Goal: Task Accomplishment & Management: Use online tool/utility

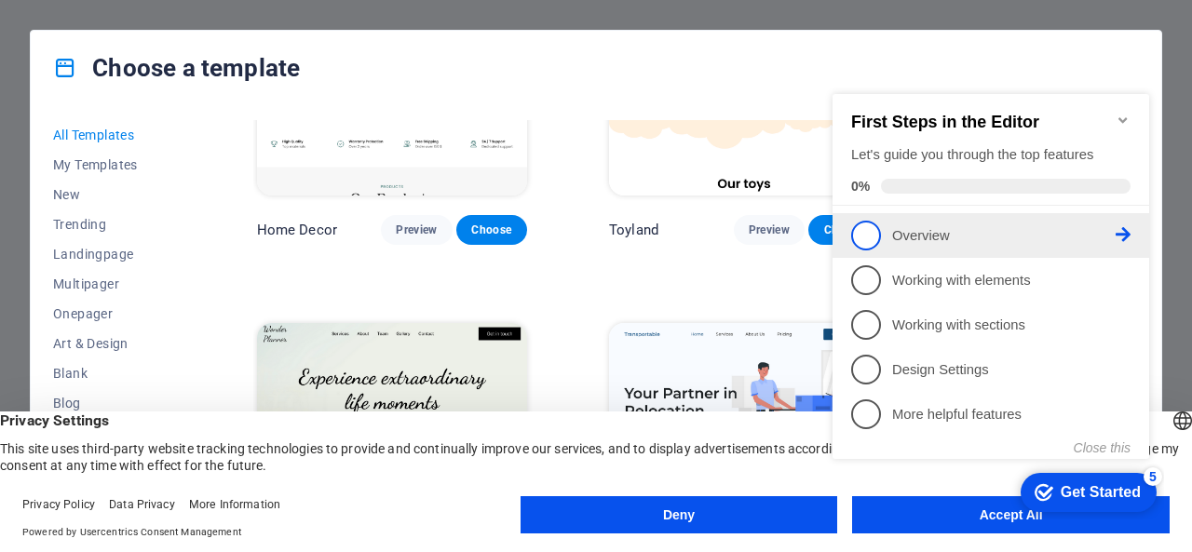
scroll to position [1156, 0]
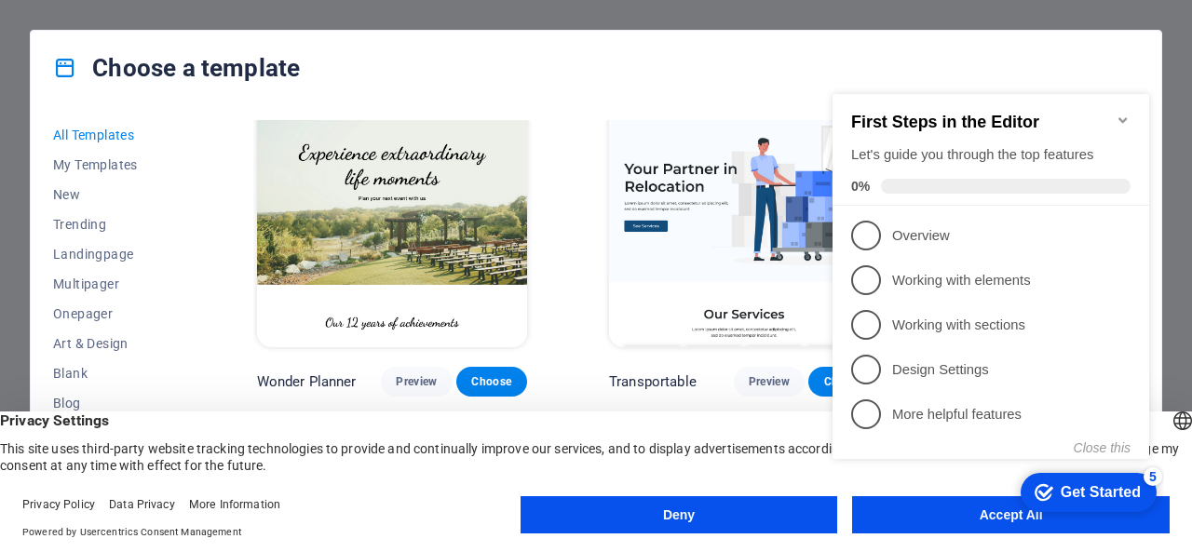
click at [899, 521] on appcues-checklist "Contextual help checklist present on screen" at bounding box center [994, 296] width 339 height 456
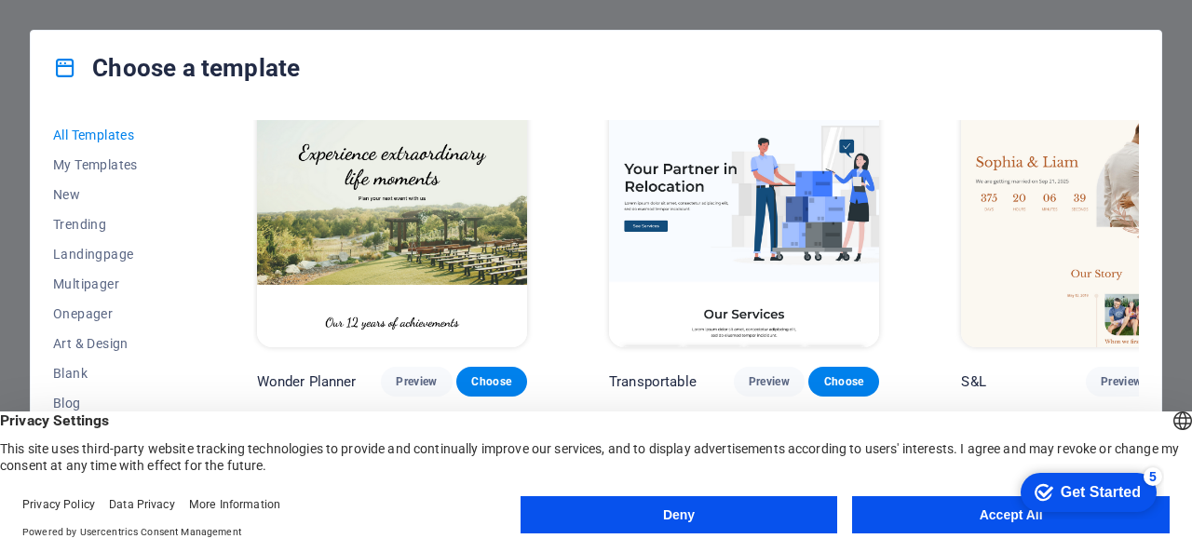
click at [896, 513] on button "Accept All" at bounding box center [1011, 515] width 318 height 37
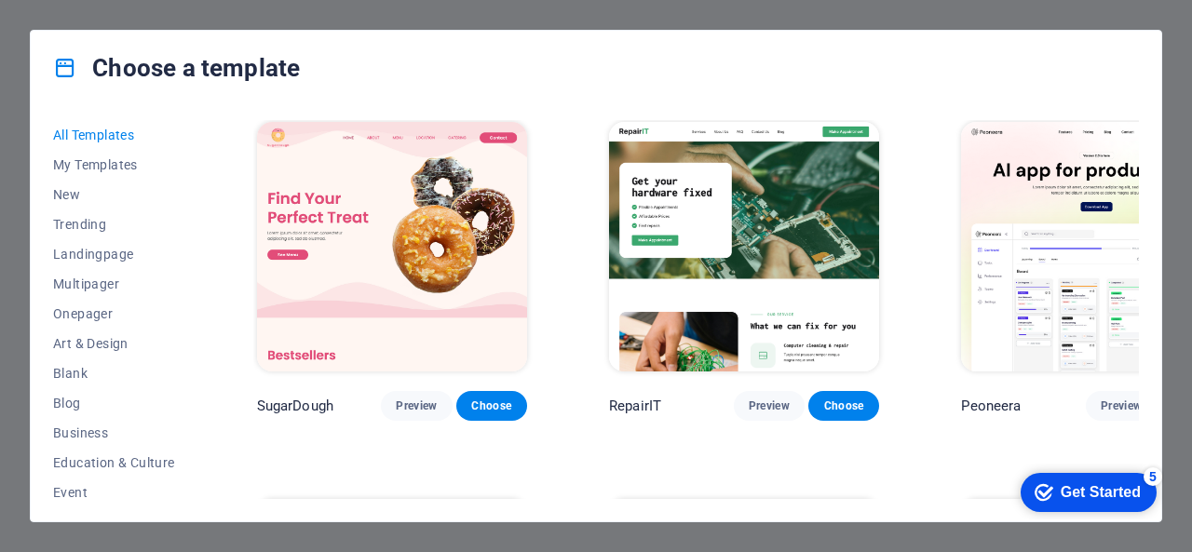
scroll to position [0, 0]
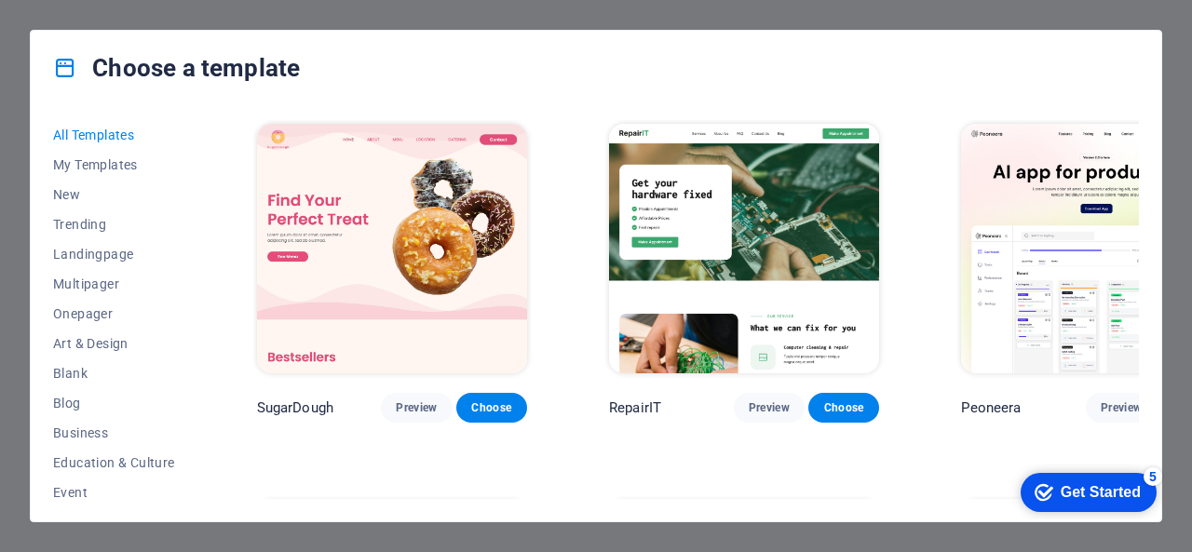
click at [209, 15] on div "Choose a template All Templates My Templates New Trending Landingpage Multipage…" at bounding box center [596, 276] width 1192 height 552
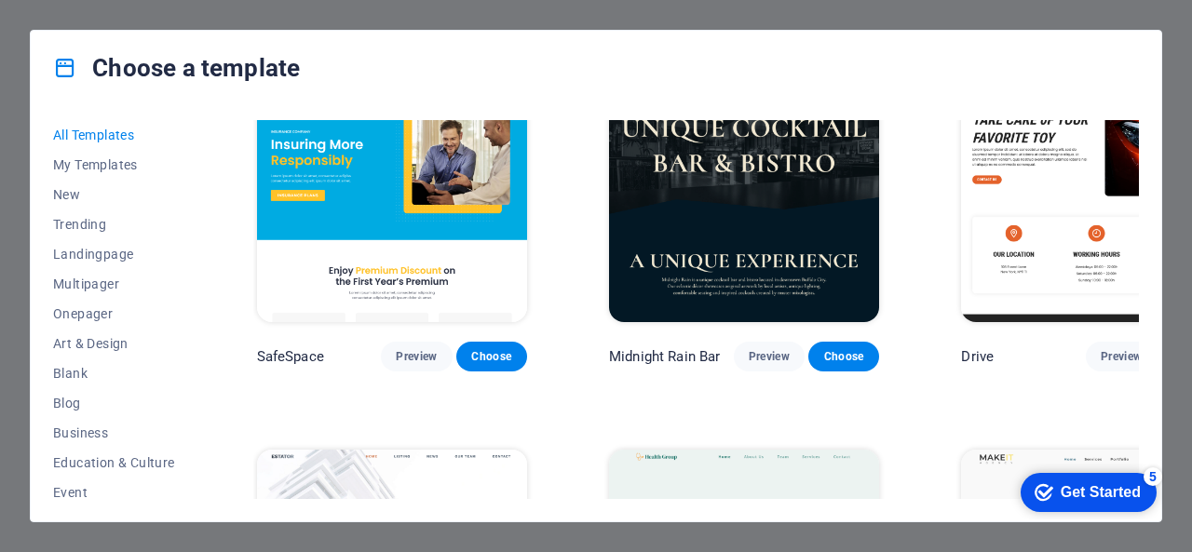
scroll to position [4658, 0]
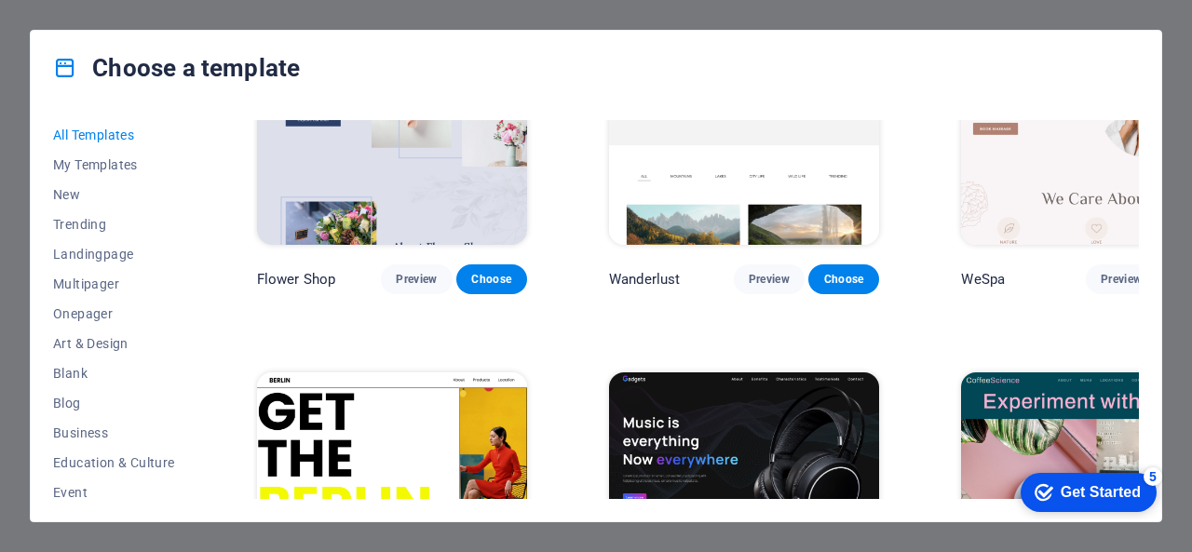
click at [1181, 32] on div "Choose a template All Templates My Templates New Trending Landingpage Multipage…" at bounding box center [596, 276] width 1192 height 552
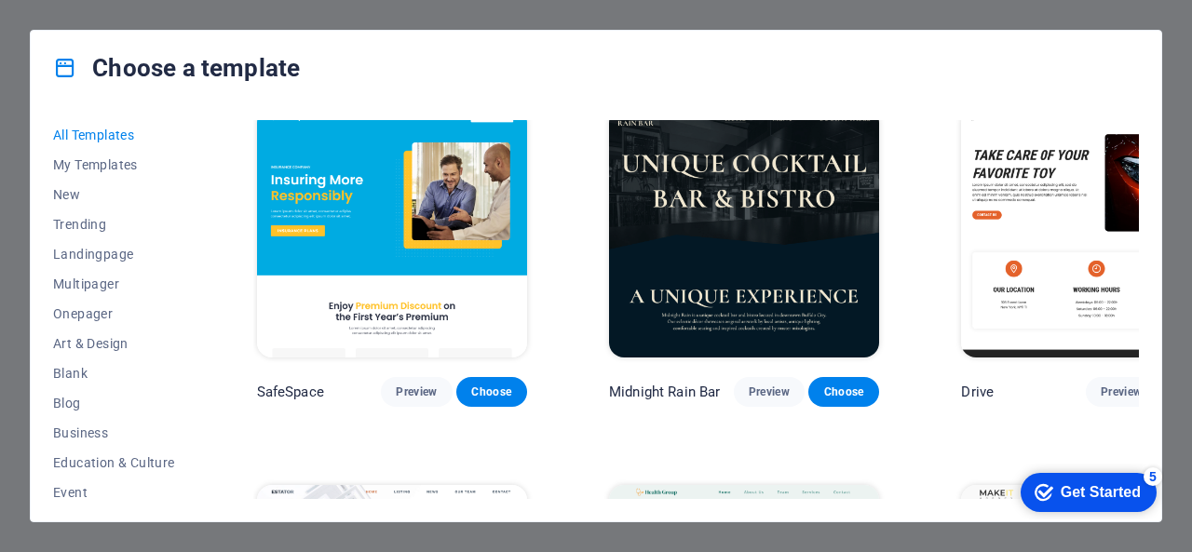
scroll to position [3726, 0]
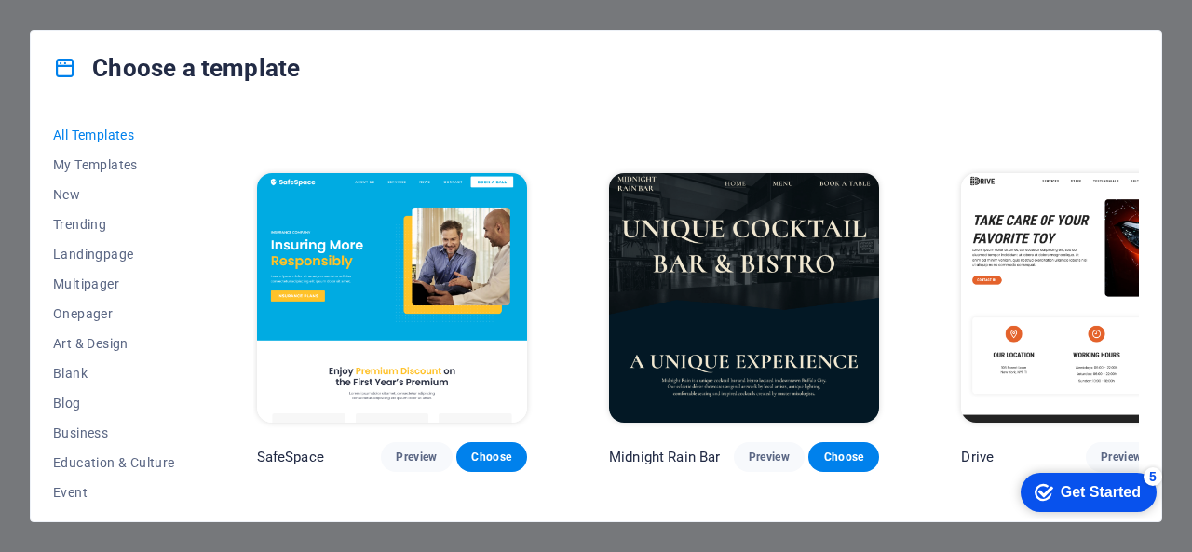
click at [1078, 488] on div "Get Started" at bounding box center [1101, 492] width 80 height 17
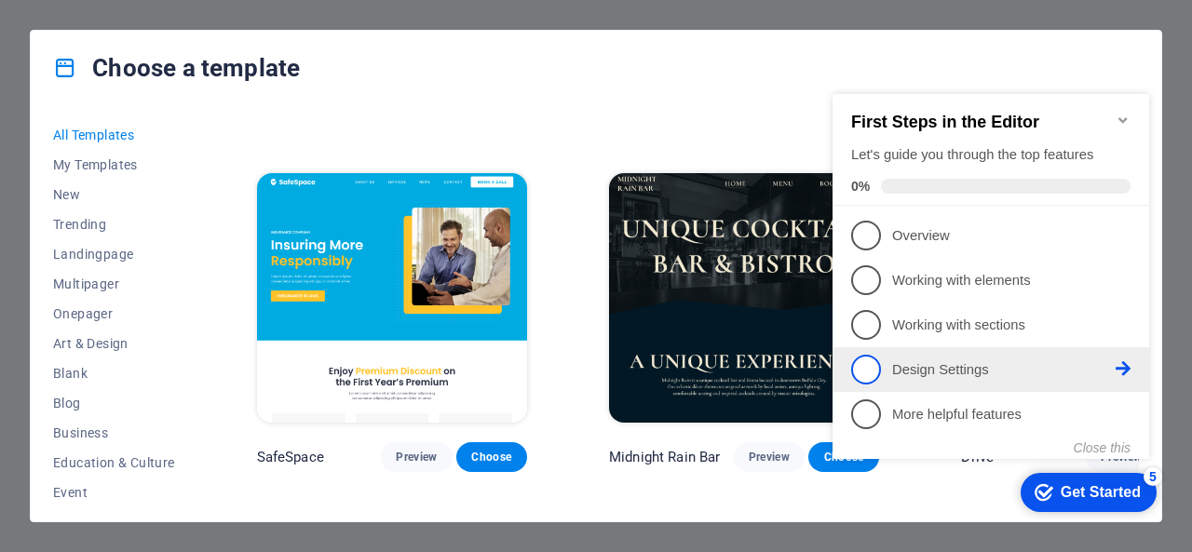
click at [938, 364] on p "Design Settings - incomplete" at bounding box center [1004, 371] width 224 height 20
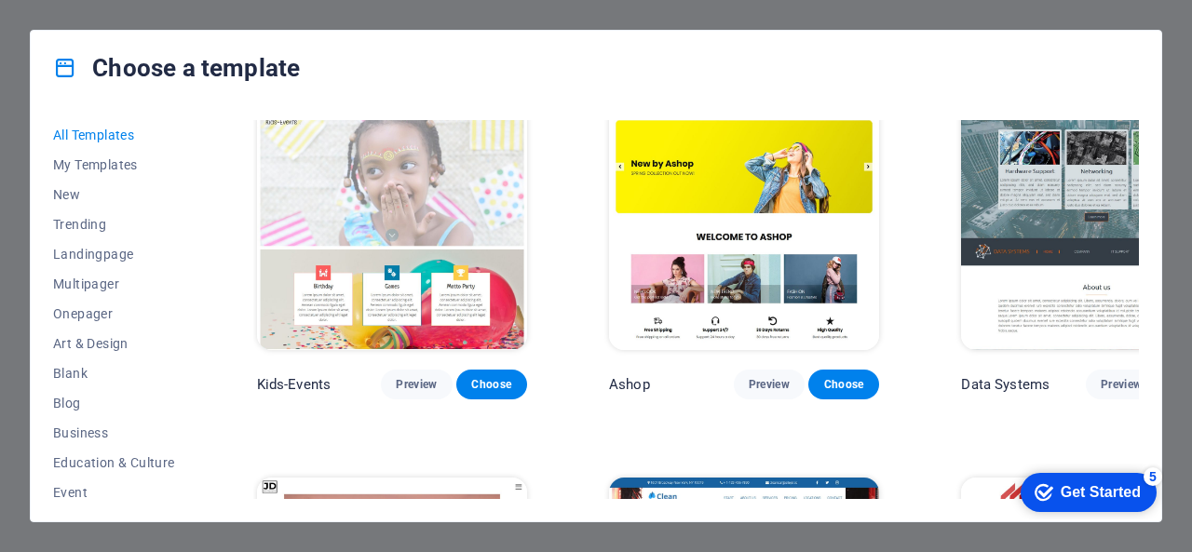
scroll to position [7918, 0]
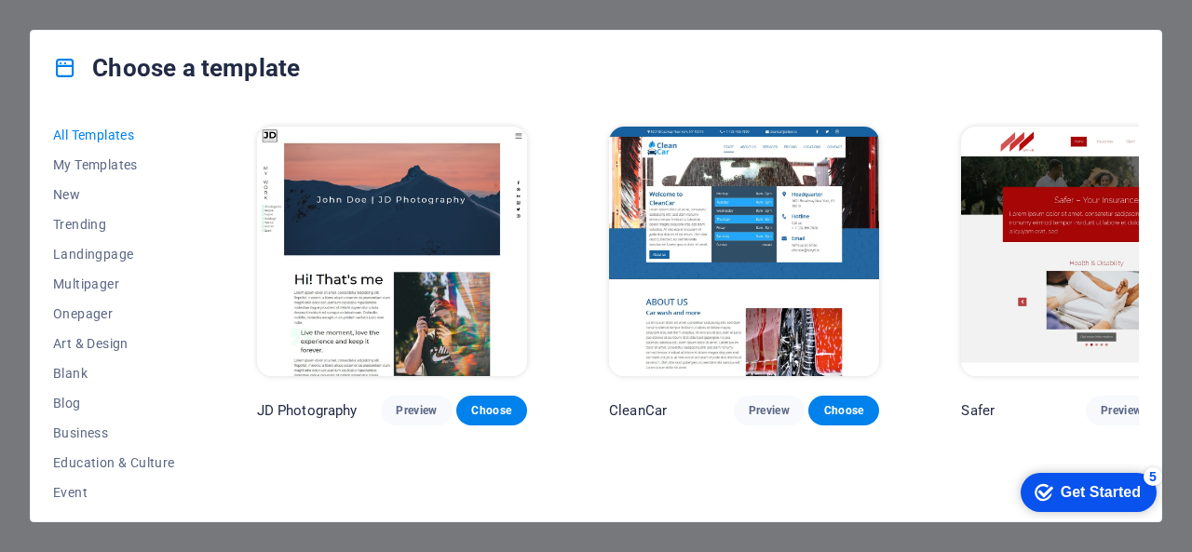
click at [1084, 489] on div "Get Started" at bounding box center [1101, 492] width 80 height 17
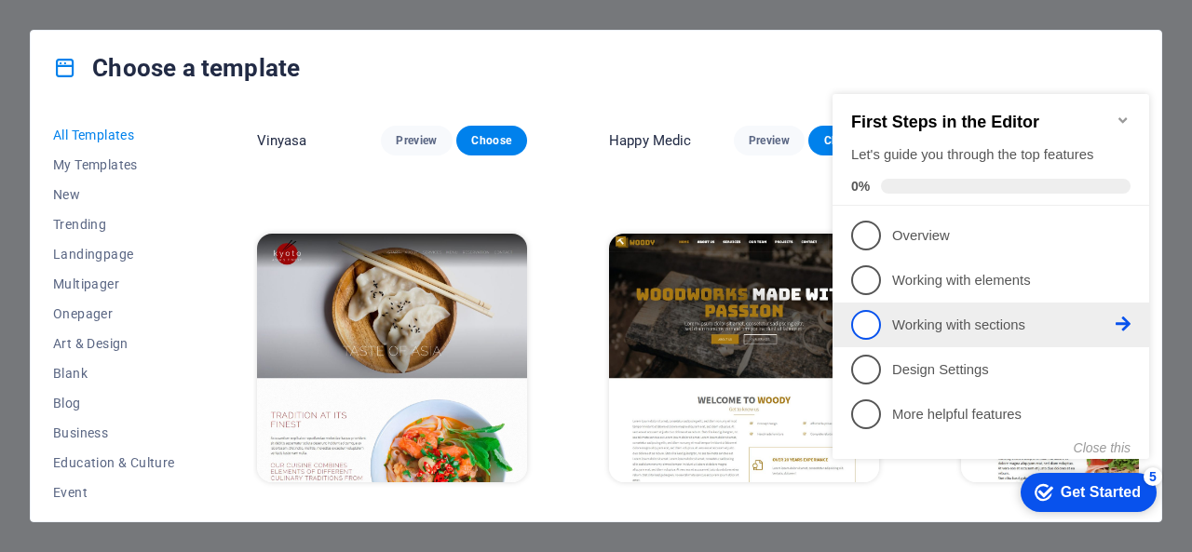
scroll to position [9782, 0]
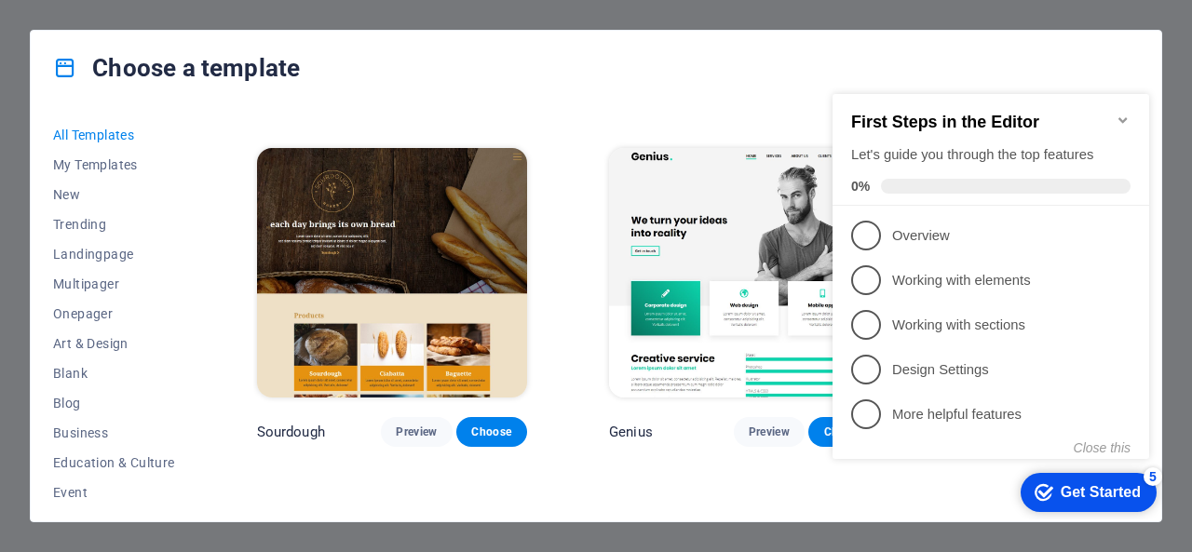
click at [1178, 204] on div "Choose a template All Templates My Templates New Trending Landingpage Multipage…" at bounding box center [596, 276] width 1192 height 552
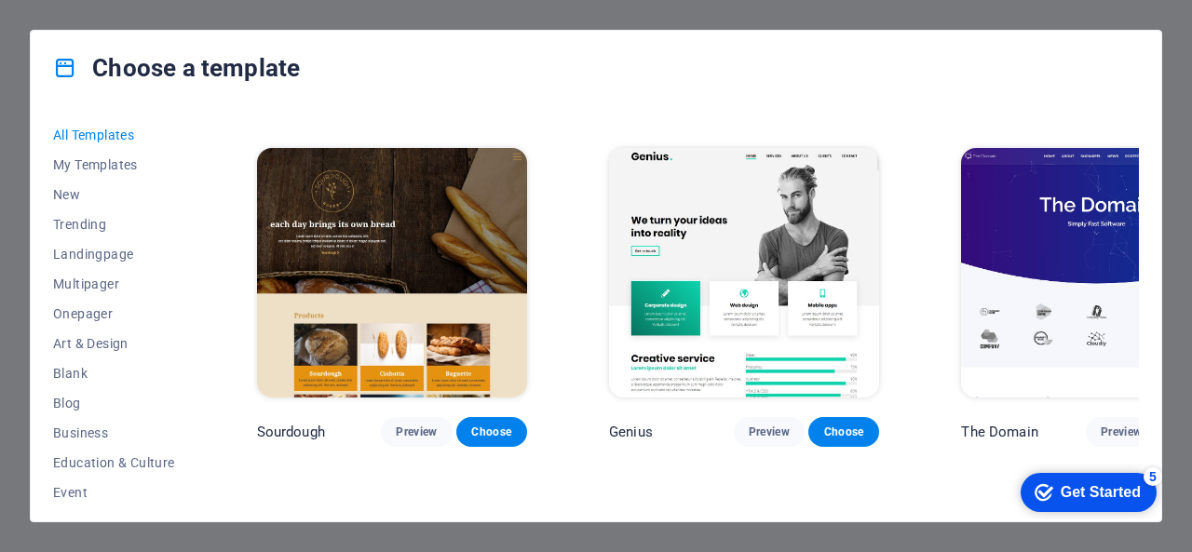
click at [15, 483] on div "Choose a template All Templates My Templates New Trending Landingpage Multipage…" at bounding box center [596, 276] width 1192 height 552
click at [130, 68] on h4 "Choose a template" at bounding box center [176, 68] width 247 height 30
